Goal: Find specific page/section: Find specific page/section

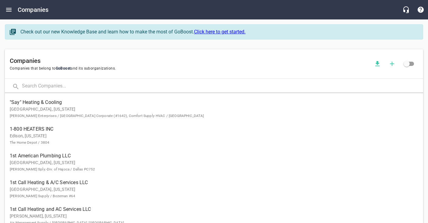
click at [61, 86] on input "text" at bounding box center [222, 86] width 401 height 13
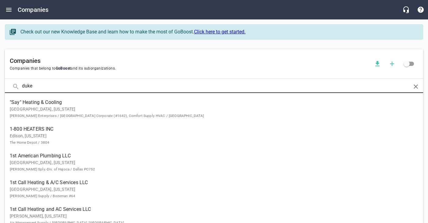
type input "duke"
click button at bounding box center [0, 0] width 0 height 0
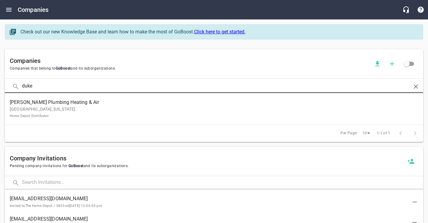
click at [66, 110] on p "[GEOGRAPHIC_DATA], [US_STATE] Home Depot Distributor" at bounding box center [209, 112] width 398 height 13
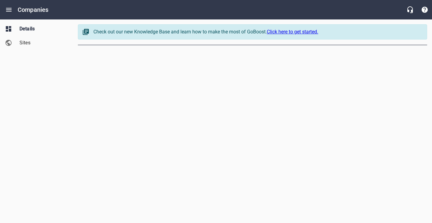
select select "[US_STATE]"
select select "62"
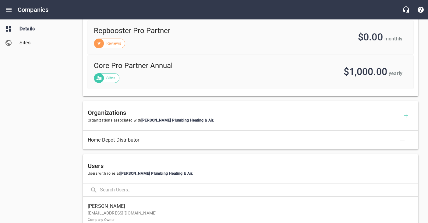
scroll to position [251, 0]
